Goal: Navigation & Orientation: Find specific page/section

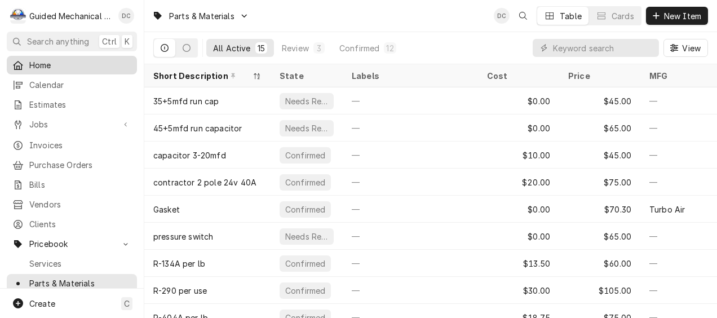
click at [45, 65] on span "Home" at bounding box center [80, 65] width 102 height 12
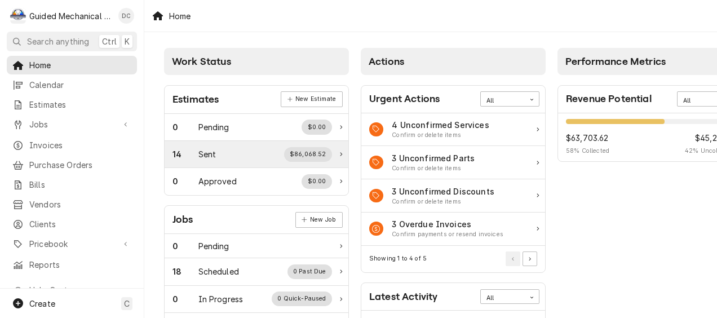
click at [223, 145] on div "14 Sent $86,068.52" at bounding box center [256, 154] width 184 height 27
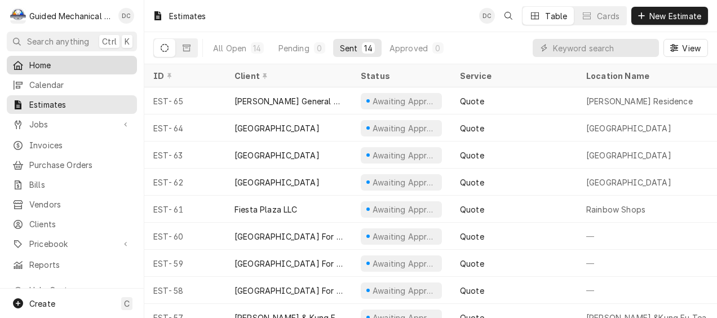
click at [61, 62] on span "Home" at bounding box center [80, 65] width 102 height 12
